Goal: Transaction & Acquisition: Obtain resource

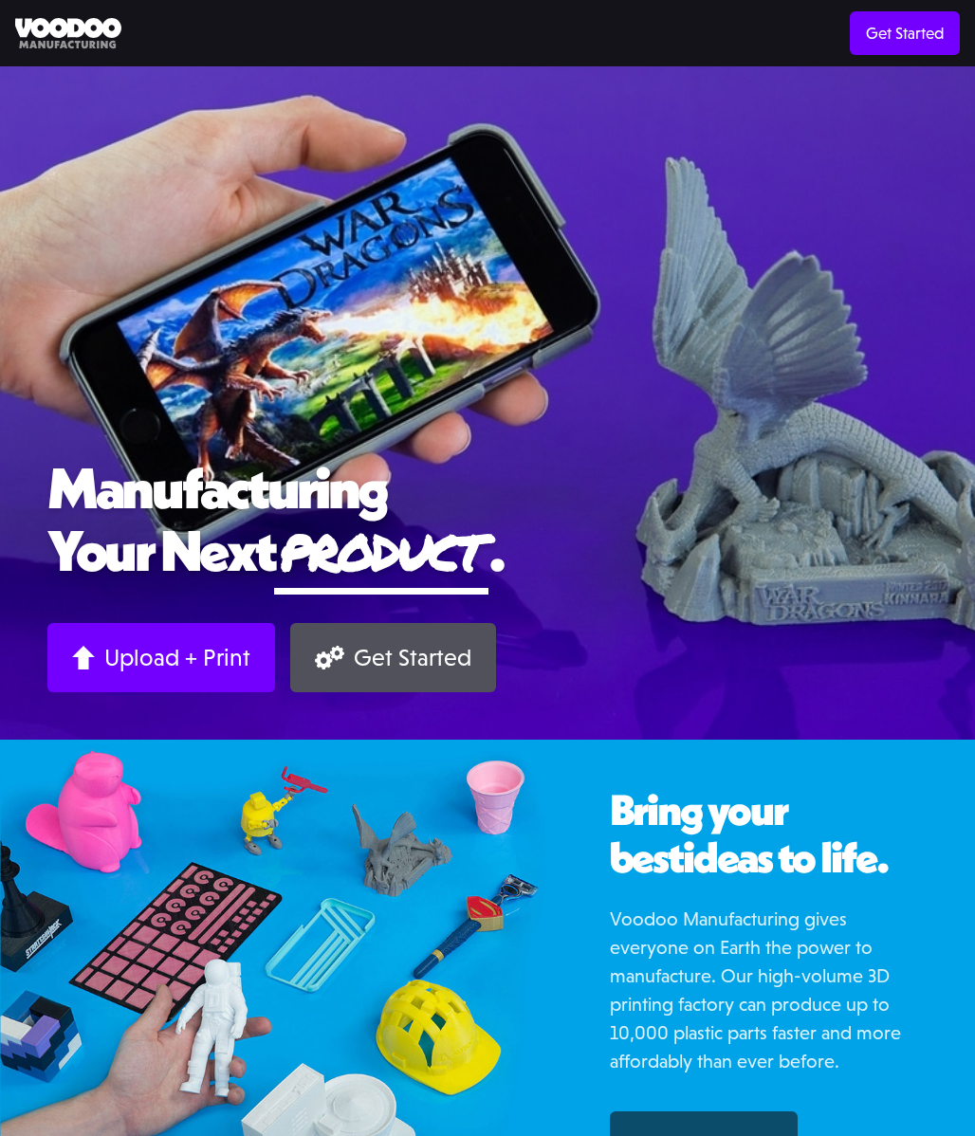
click at [500, 398] on div "Manufacturing Your Next product . Upload + Print Get Started" at bounding box center [487, 403] width 975 height 674
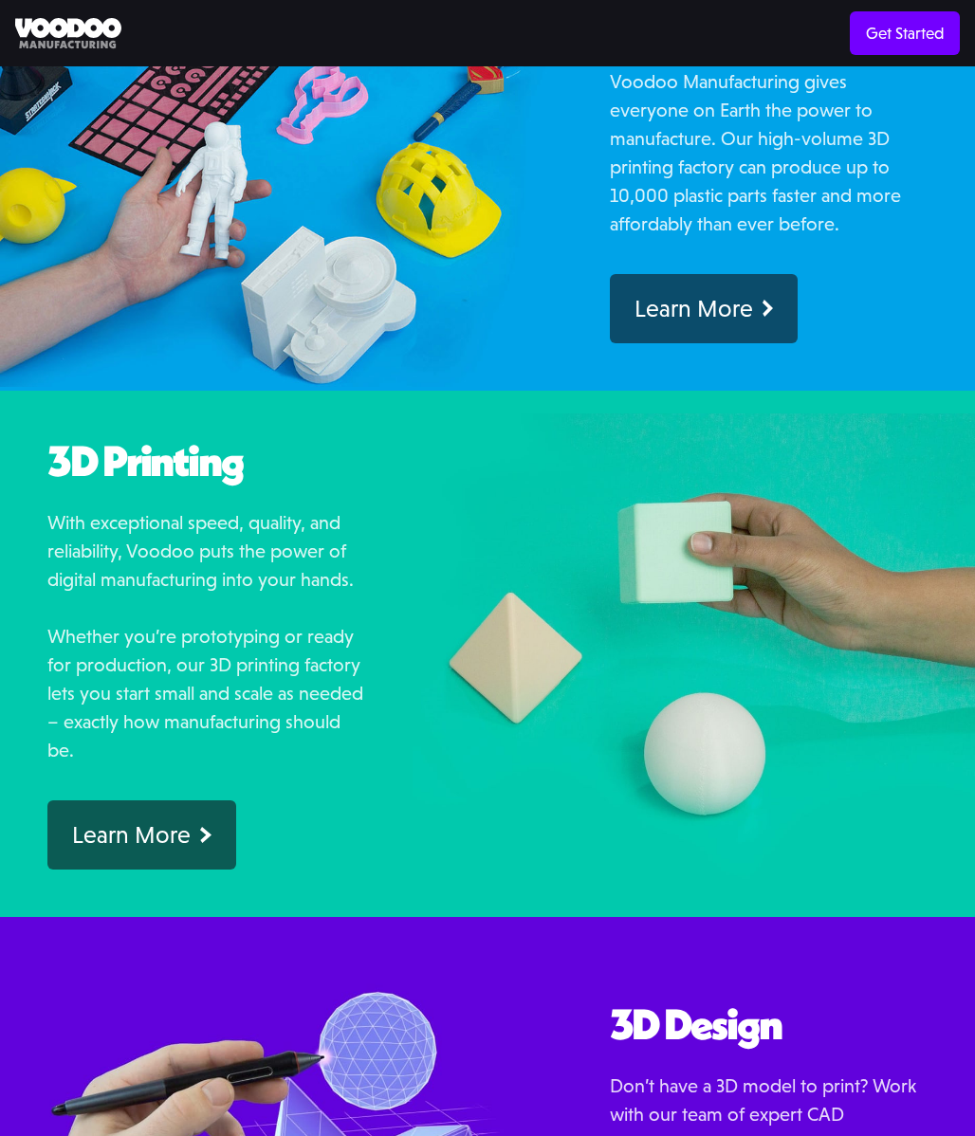
scroll to position [1210, 0]
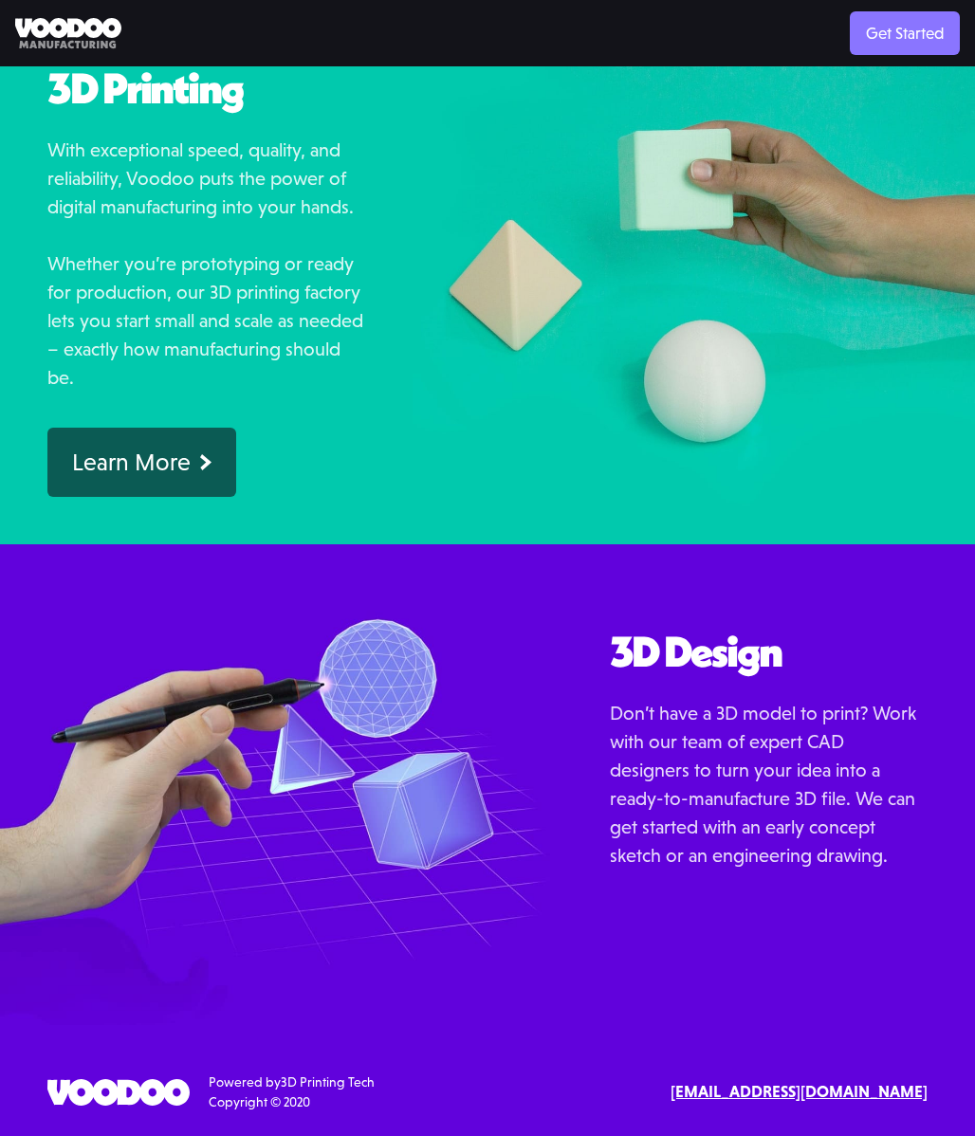
click at [906, 24] on link "Get Started" at bounding box center [905, 33] width 110 height 44
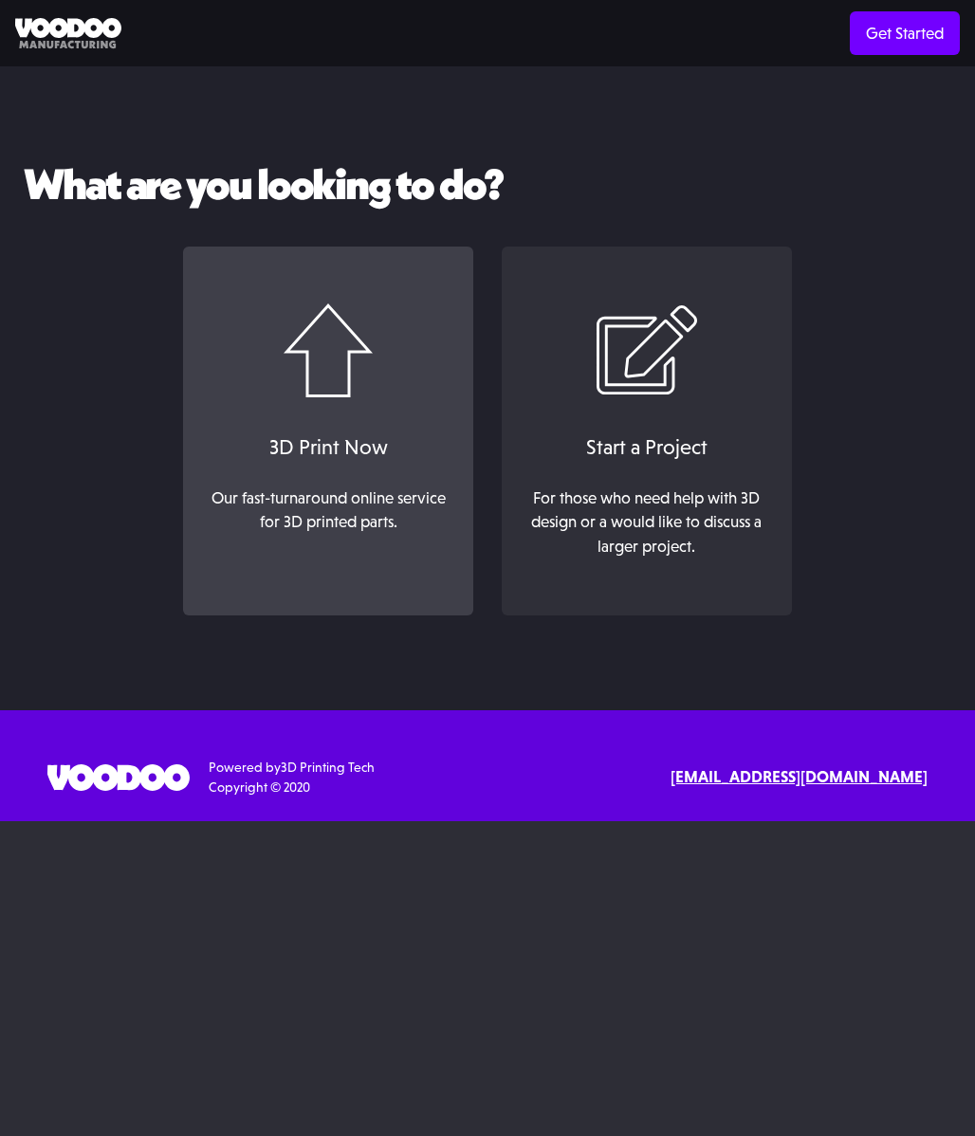
click at [404, 487] on div "Our fast-turnaround online service for 3D printed parts. ‍" at bounding box center [328, 523] width 252 height 73
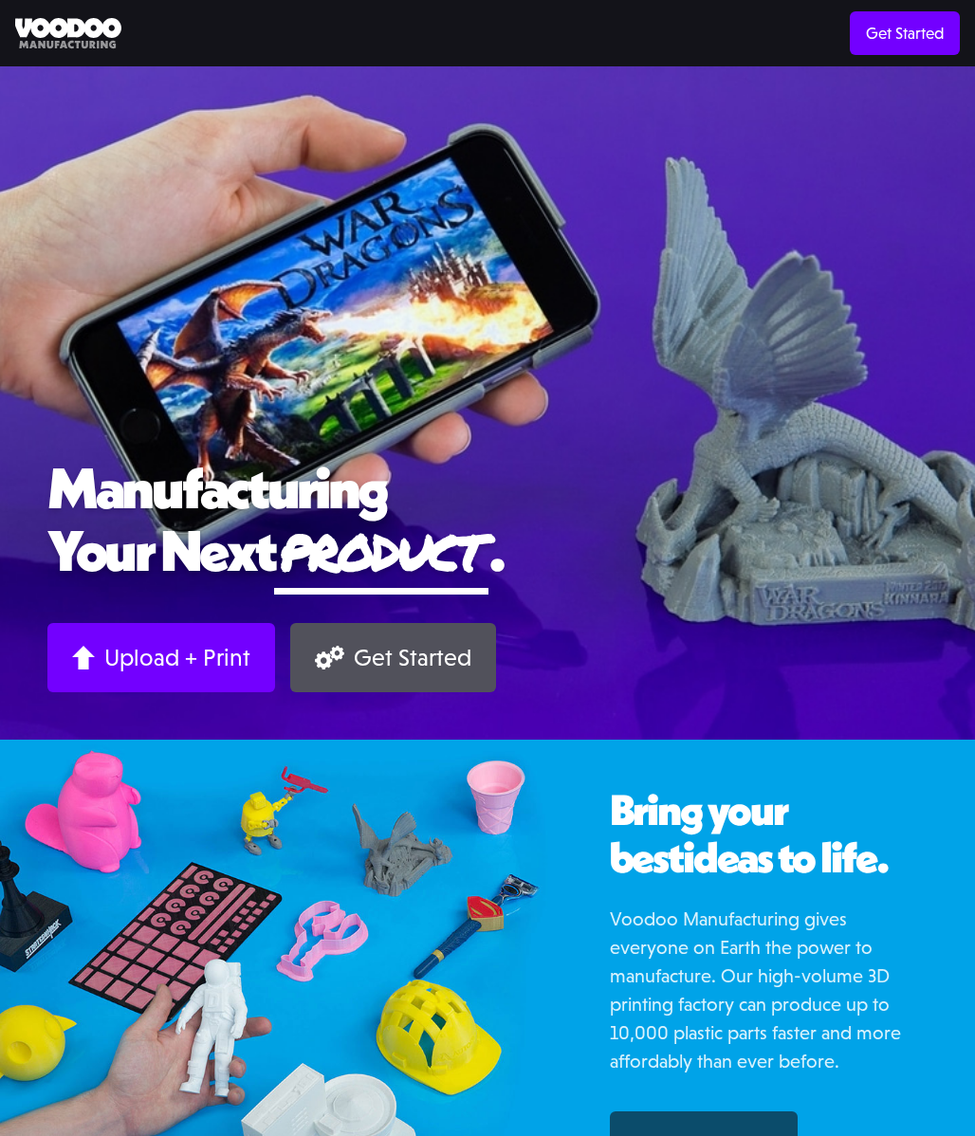
scroll to position [1210, 0]
